Goal: Task Accomplishment & Management: Manage account settings

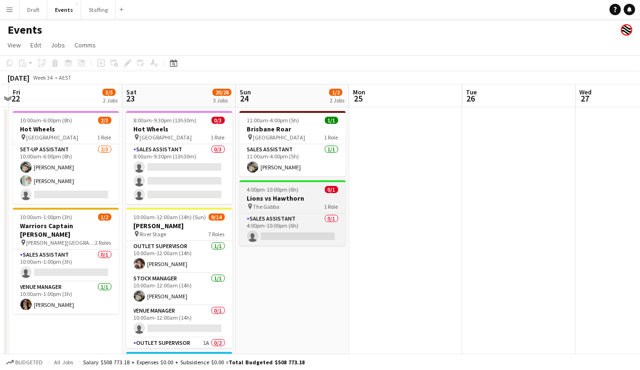
click at [290, 200] on h3 "Lions vs Hawthorn" at bounding box center [293, 198] width 106 height 9
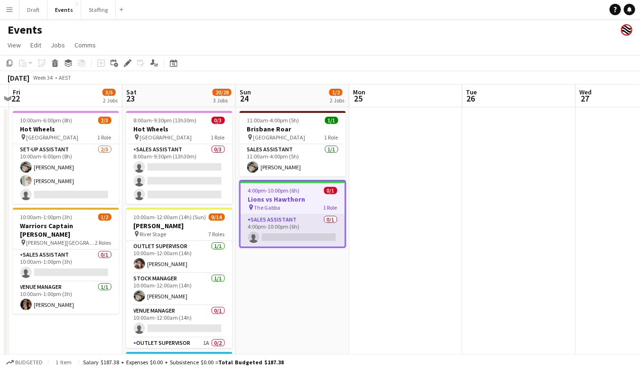
click at [275, 236] on app-card-role "Sales Assistant 0/1 4:00pm-10:00pm (6h) single-neutral-actions" at bounding box center [293, 231] width 104 height 32
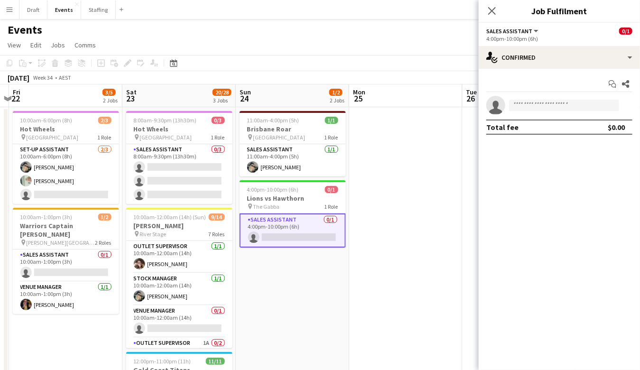
click at [275, 236] on app-card-role "Sales Assistant 0/1 4:00pm-10:00pm (6h) single-neutral-actions" at bounding box center [293, 231] width 106 height 34
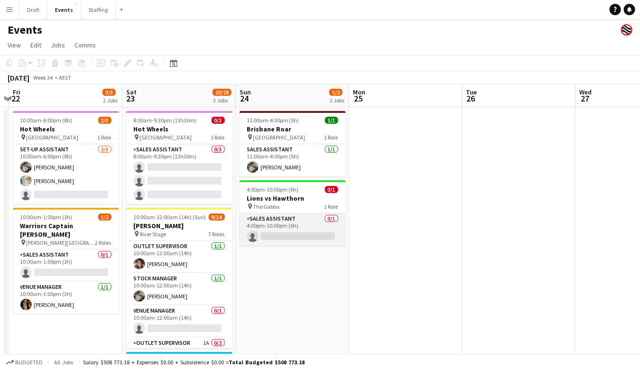
click at [274, 235] on app-card-role "Sales Assistant 0/1 4:00pm-10:00pm (6h) single-neutral-actions" at bounding box center [293, 230] width 106 height 32
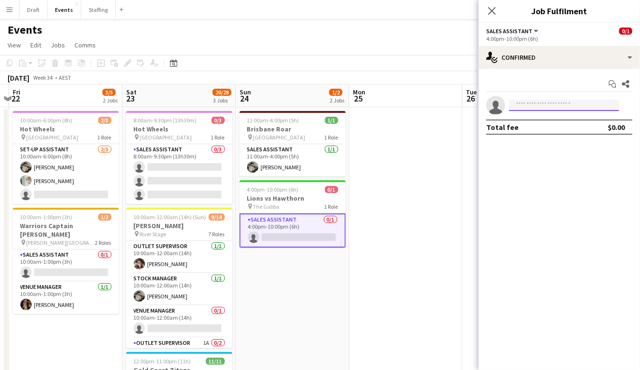
click at [473, 103] on input at bounding box center [564, 105] width 110 height 11
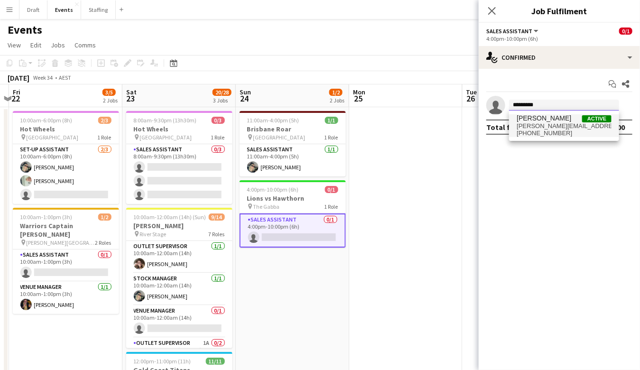
type input "*********"
click at [473, 124] on span "[PERSON_NAME][EMAIL_ADDRESS][PERSON_NAME][DOMAIN_NAME]" at bounding box center [564, 126] width 95 height 8
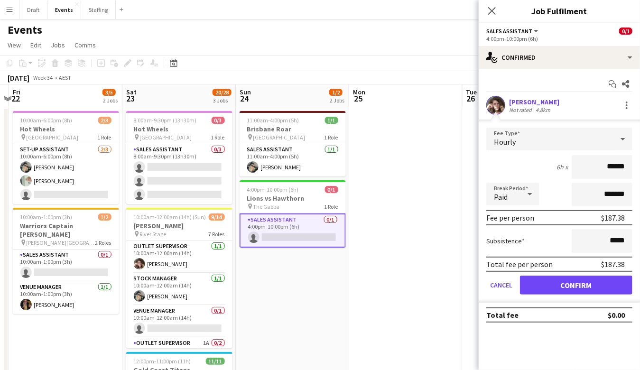
click at [473, 273] on button "Confirm" at bounding box center [576, 285] width 112 height 19
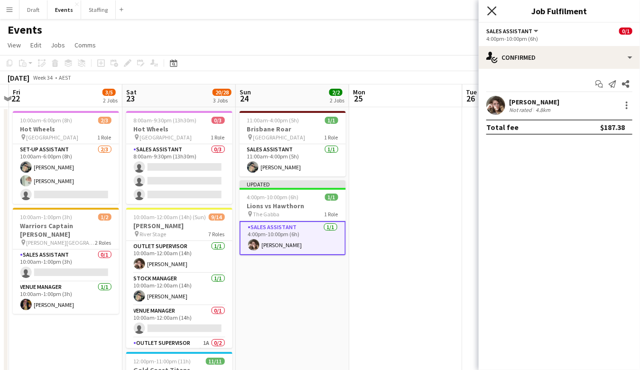
click at [473, 9] on icon at bounding box center [491, 10] width 9 height 9
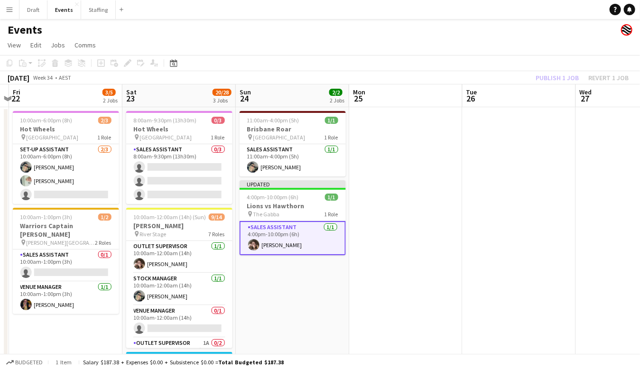
click at [473, 77] on div "Publish 1 job Revert 1 job" at bounding box center [582, 78] width 116 height 12
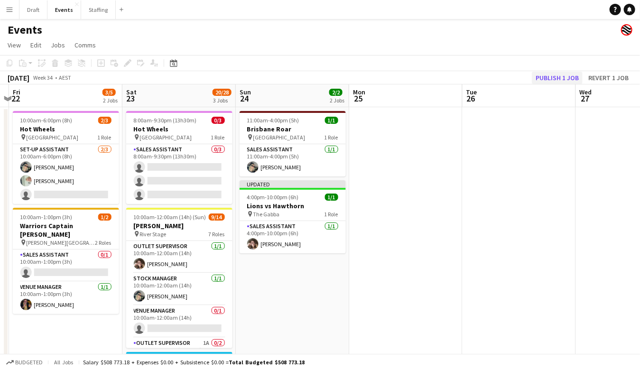
click at [473, 75] on button "Publish 1 job" at bounding box center [557, 78] width 51 height 12
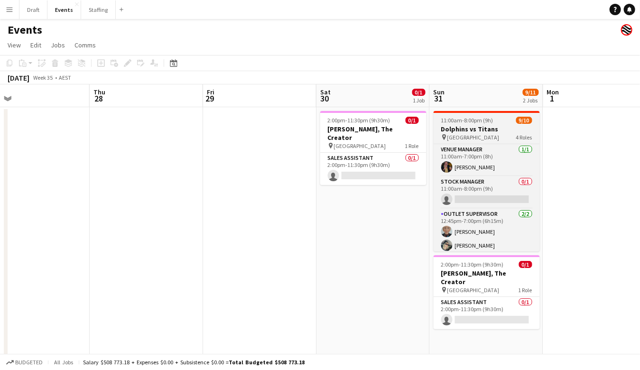
scroll to position [0, 363]
click at [473, 137] on span "[GEOGRAPHIC_DATA]" at bounding box center [474, 137] width 52 height 7
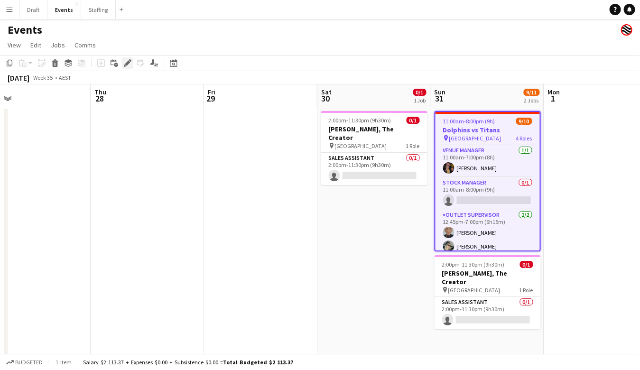
click at [125, 64] on icon at bounding box center [127, 63] width 5 height 5
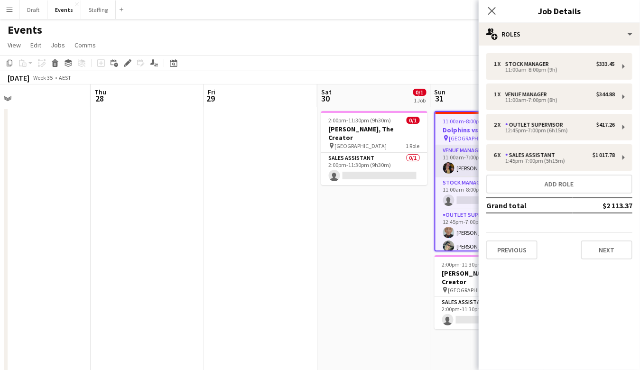
click at [464, 170] on app-card-role "Venue Manager [DATE] 11:00am-7:00pm (8h) [PERSON_NAME]" at bounding box center [488, 161] width 104 height 32
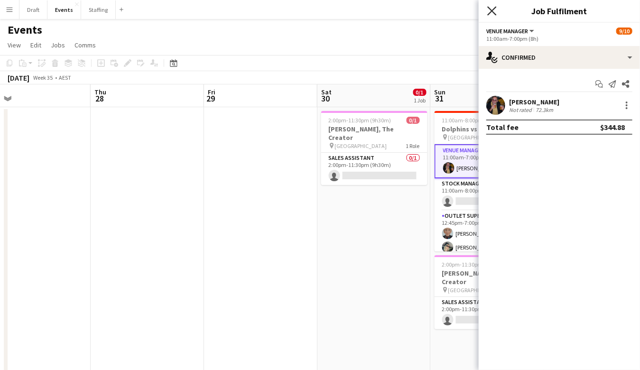
click at [473, 10] on icon at bounding box center [491, 10] width 9 height 9
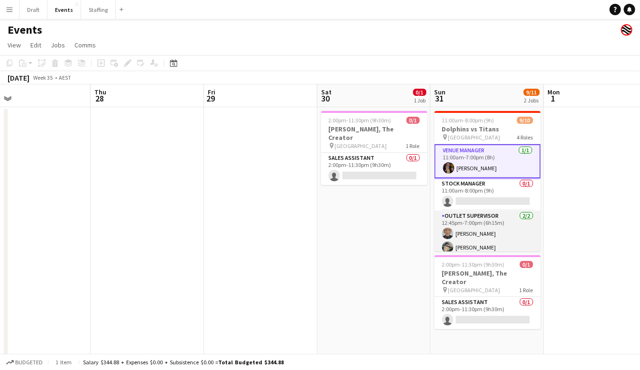
click at [473, 242] on app-card-role "Outlet Supervisor [DATE] 12:45pm-7:00pm (6h15m) [PERSON_NAME] [PERSON_NAME]" at bounding box center [488, 234] width 106 height 46
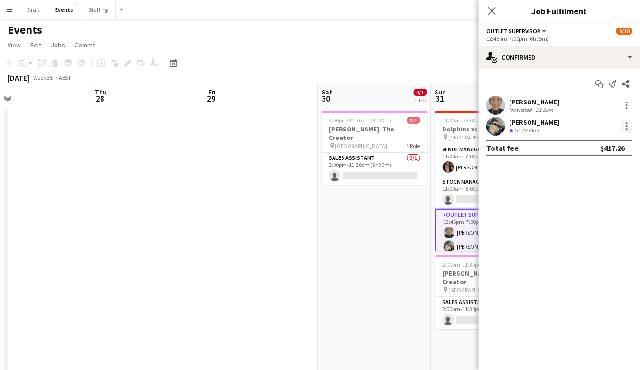
click at [473, 123] on div at bounding box center [627, 123] width 2 height 2
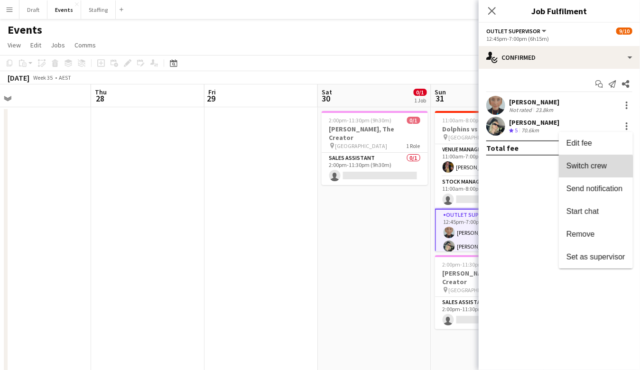
click at [473, 169] on span "Switch crew" at bounding box center [587, 166] width 40 height 8
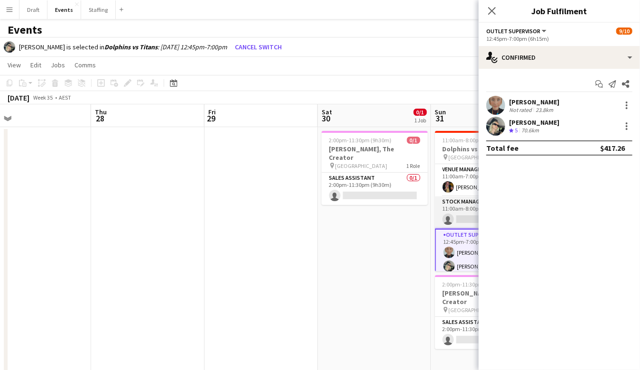
click at [459, 212] on app-card-role "Stock Manager 0/1 11:00am-8:00pm (9h) single-neutral-actions" at bounding box center [488, 212] width 106 height 32
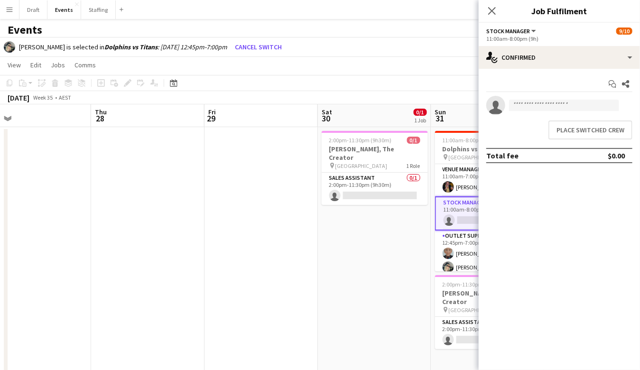
scroll to position [0, 362]
click at [473, 127] on button "Place switched crew" at bounding box center [591, 130] width 84 height 19
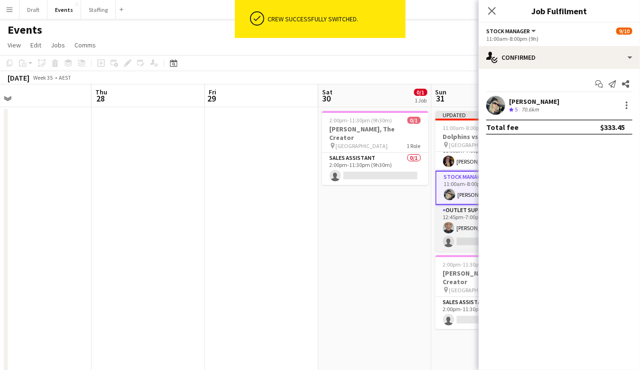
scroll to position [34, 0]
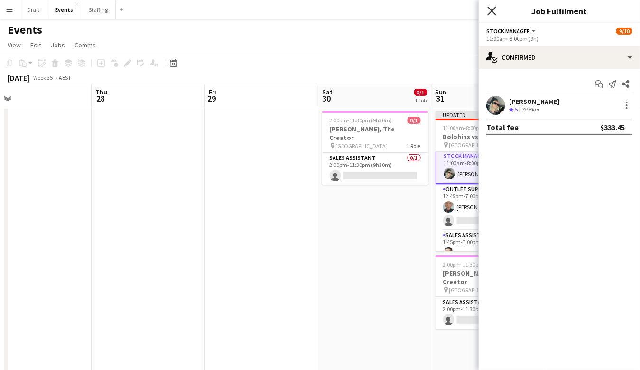
click at [473, 10] on icon at bounding box center [491, 10] width 9 height 9
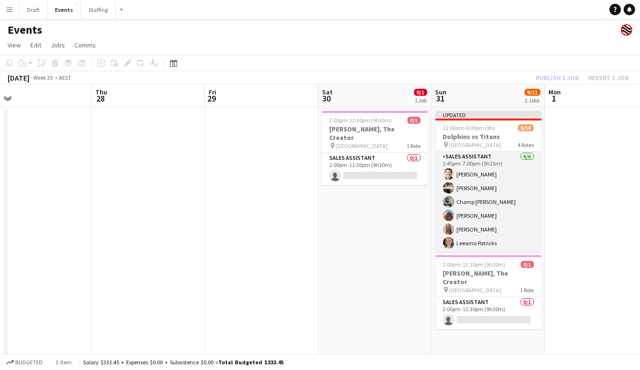
scroll to position [112, 0]
click at [473, 241] on app-card-role "Sales Assistant [DATE] 1:45pm-7:00pm (5h15m) [PERSON_NAME] [PERSON_NAME] [PERSO…" at bounding box center [489, 202] width 106 height 101
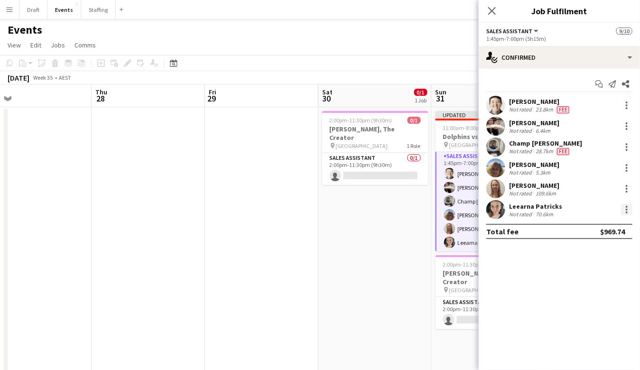
click at [473, 209] on div at bounding box center [626, 209] width 11 height 11
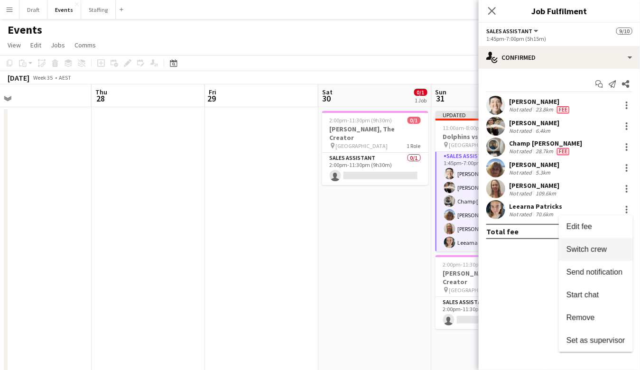
click at [473, 249] on span "Switch crew" at bounding box center [587, 249] width 40 height 8
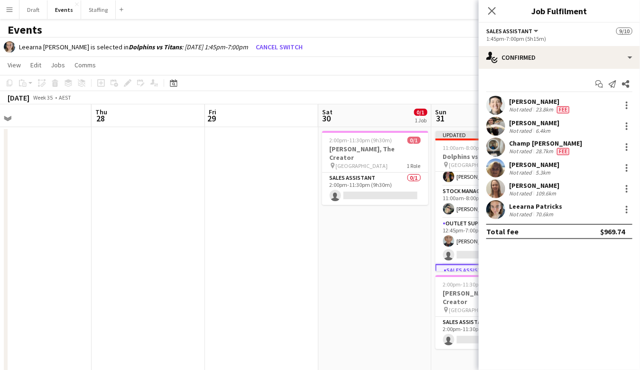
scroll to position [17, 0]
click at [466, 250] on app-card-role "Outlet Supervisor 6A [DATE] 12:45pm-7:00pm (6h15m) [PERSON_NAME] single-neutral…" at bounding box center [489, 243] width 106 height 46
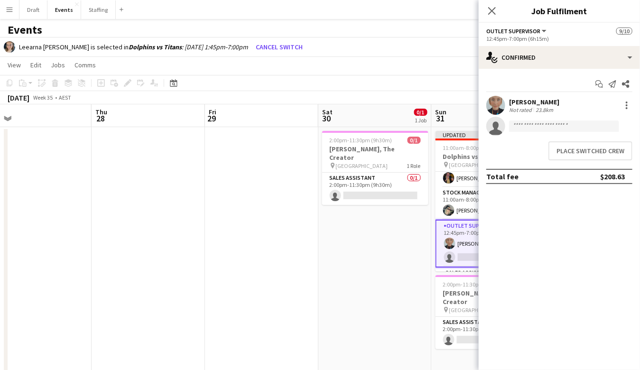
click at [466, 252] on app-card-role "Outlet Supervisor 6A [DATE] 12:45pm-7:00pm (6h15m) [PERSON_NAME] single-neutral…" at bounding box center [489, 244] width 106 height 48
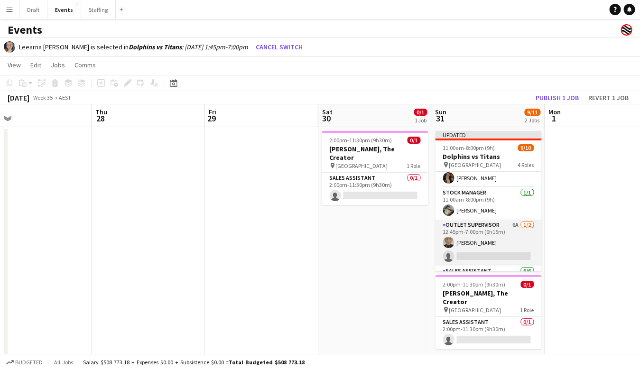
scroll to position [0, 362]
click at [473, 250] on app-card-role "Outlet Supervisor 6A [DATE] 12:45pm-7:00pm (6h15m) [PERSON_NAME] single-neutral…" at bounding box center [489, 243] width 106 height 46
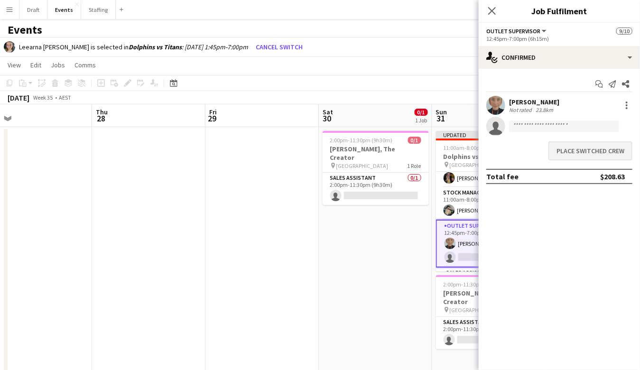
click at [473, 148] on button "Place switched crew" at bounding box center [591, 150] width 84 height 19
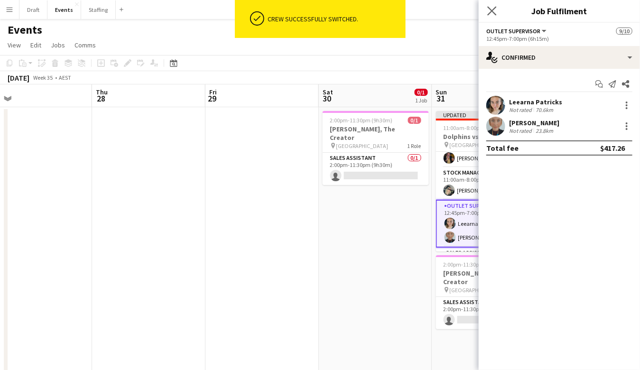
click at [473, 6] on app-icon "Close pop-in" at bounding box center [492, 11] width 14 height 14
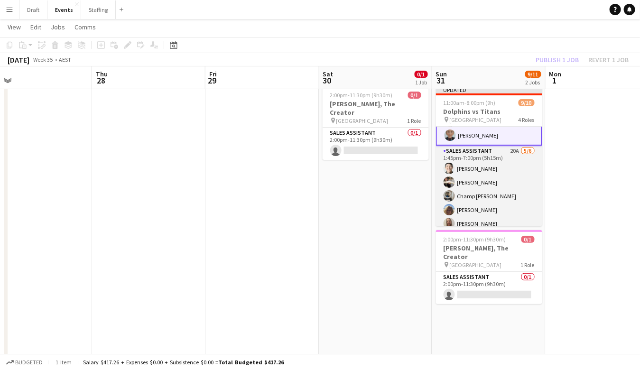
scroll to position [0, 361]
click at [473, 149] on app-card-role "Sales Assistant 20A [DATE] 1:45pm-7:00pm (5h15m) [PERSON_NAME] [PERSON_NAME] [P…" at bounding box center [490, 196] width 106 height 101
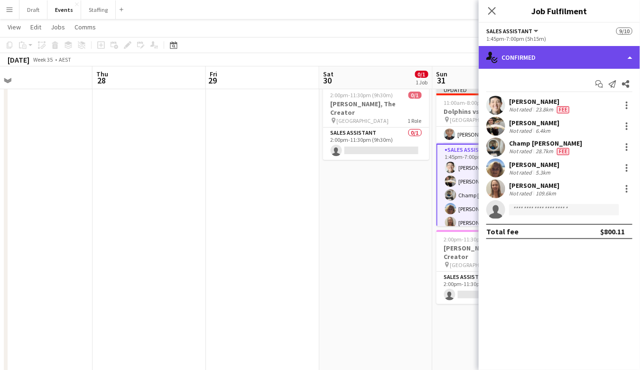
click at [473, 53] on div "single-neutral-actions-check-2 Confirmed" at bounding box center [559, 57] width 161 height 23
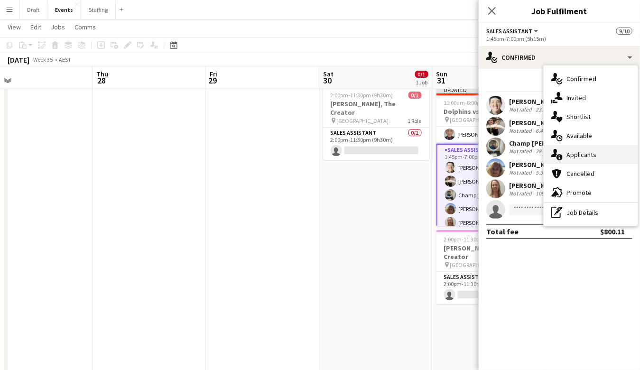
click at [473, 156] on div "single-neutral-actions-information Applicants" at bounding box center [591, 154] width 94 height 19
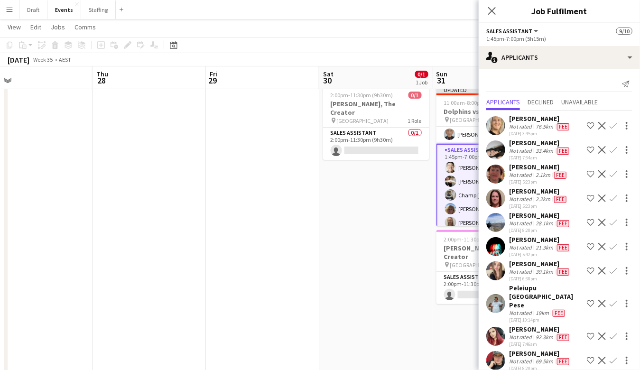
click at [473, 125] on app-icon "Confirm" at bounding box center [614, 126] width 8 height 8
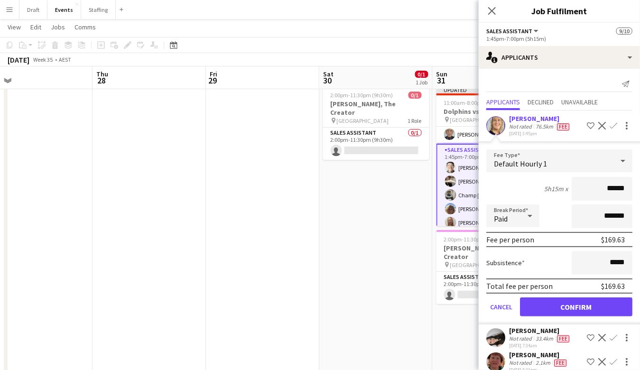
click at [473, 273] on button "Confirm" at bounding box center [576, 307] width 112 height 19
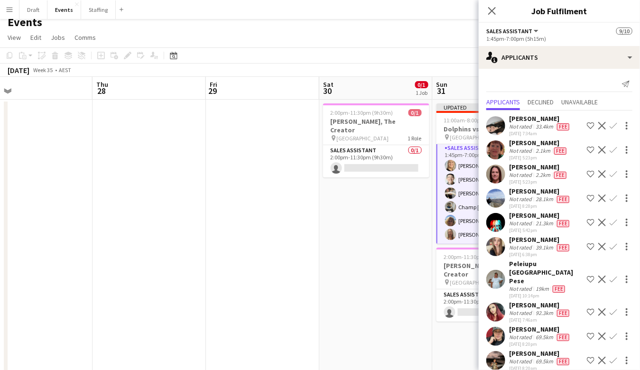
scroll to position [112, 0]
click at [473, 9] on app-icon "Close pop-in" at bounding box center [492, 11] width 14 height 14
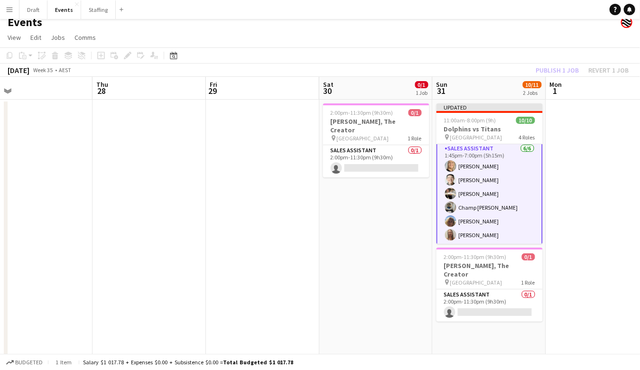
click at [376, 248] on app-date-cell "2:00pm-11:30pm (9h30m) 0/1 [PERSON_NAME], The Creator pin Brisbane Entertainmen…" at bounding box center [375, 302] width 113 height 405
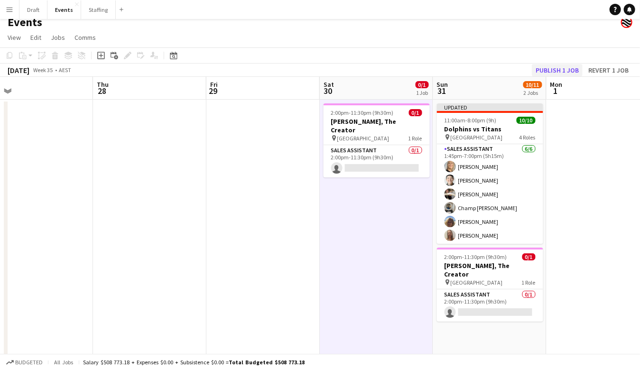
click at [473, 72] on button "Publish 1 job" at bounding box center [557, 70] width 51 height 12
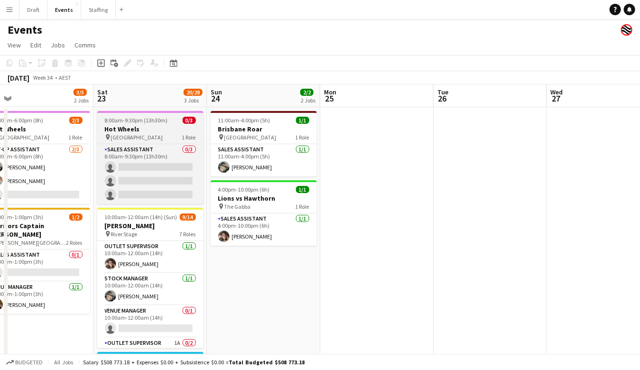
scroll to position [0, 0]
